Goal: Information Seeking & Learning: Learn about a topic

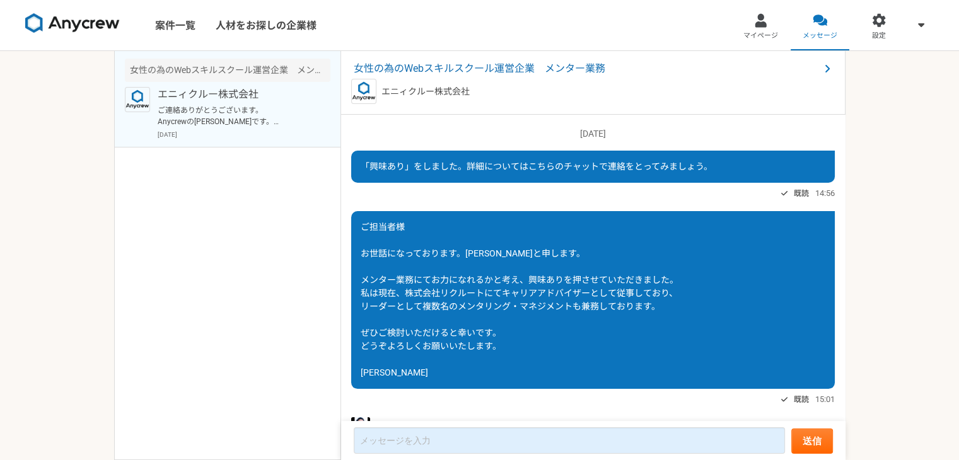
scroll to position [197, 0]
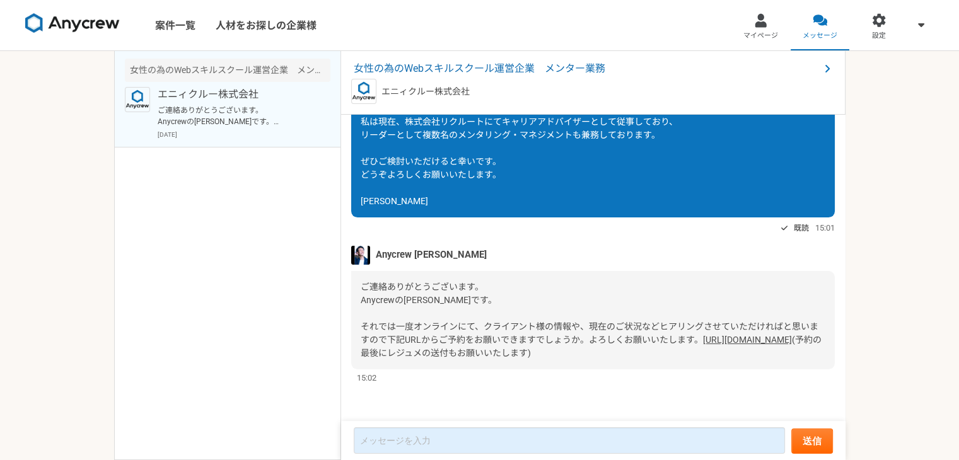
click at [366, 246] on img at bounding box center [360, 255] width 19 height 19
click at [395, 248] on span "Anycrew [PERSON_NAME]" at bounding box center [431, 255] width 111 height 14
drag, startPoint x: 440, startPoint y: 229, endPoint x: 378, endPoint y: 235, distance: 62.7
click at [378, 246] on div "Anycrew [PERSON_NAME]" at bounding box center [593, 255] width 484 height 19
copy span "Anycrew [PERSON_NAME]"
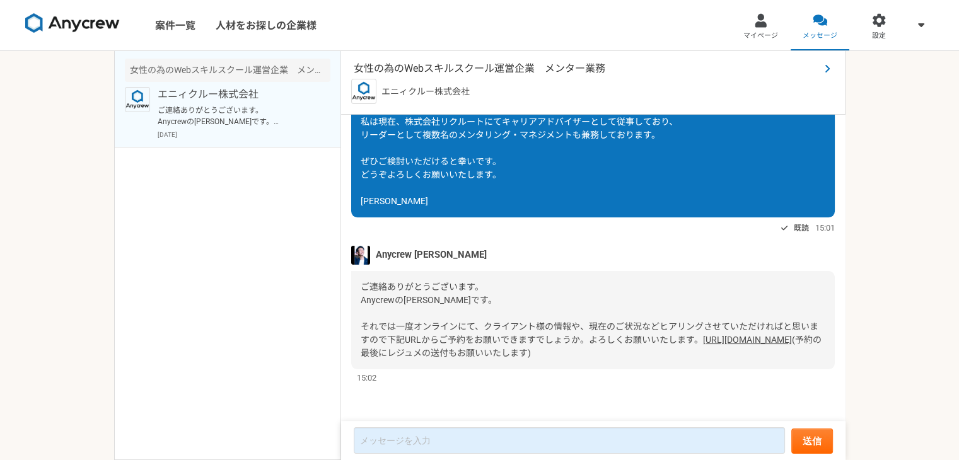
click at [482, 69] on span "女性の為のWebスキルスクール運営企業　メンター業務" at bounding box center [587, 68] width 466 height 15
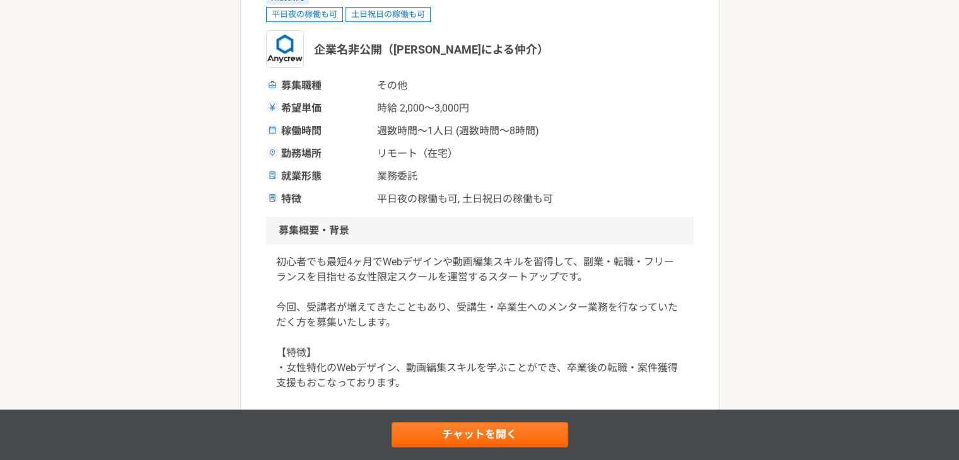
scroll to position [163, 0]
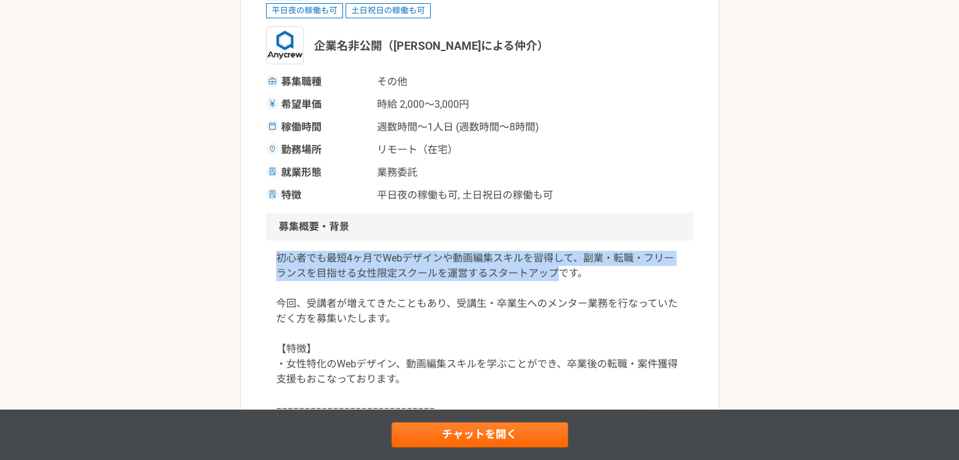
drag, startPoint x: 279, startPoint y: 258, endPoint x: 561, endPoint y: 273, distance: 282.9
click at [561, 273] on p "初心者でも最短4ヶ月でWebデザインや動画編集スキルを習得して、副業・転職・フリーランスを目指せる女性限定スクールを運営するスタートアップです。 今回、受講者…" at bounding box center [479, 364] width 407 height 227
copy p "初心者でも最短4ヶ月でWebデザインや動画編集スキルを習得して、副業・転職・フリーランスを目指せる女性限定スクールを運営するスタートアップ"
